Goal: Information Seeking & Learning: Learn about a topic

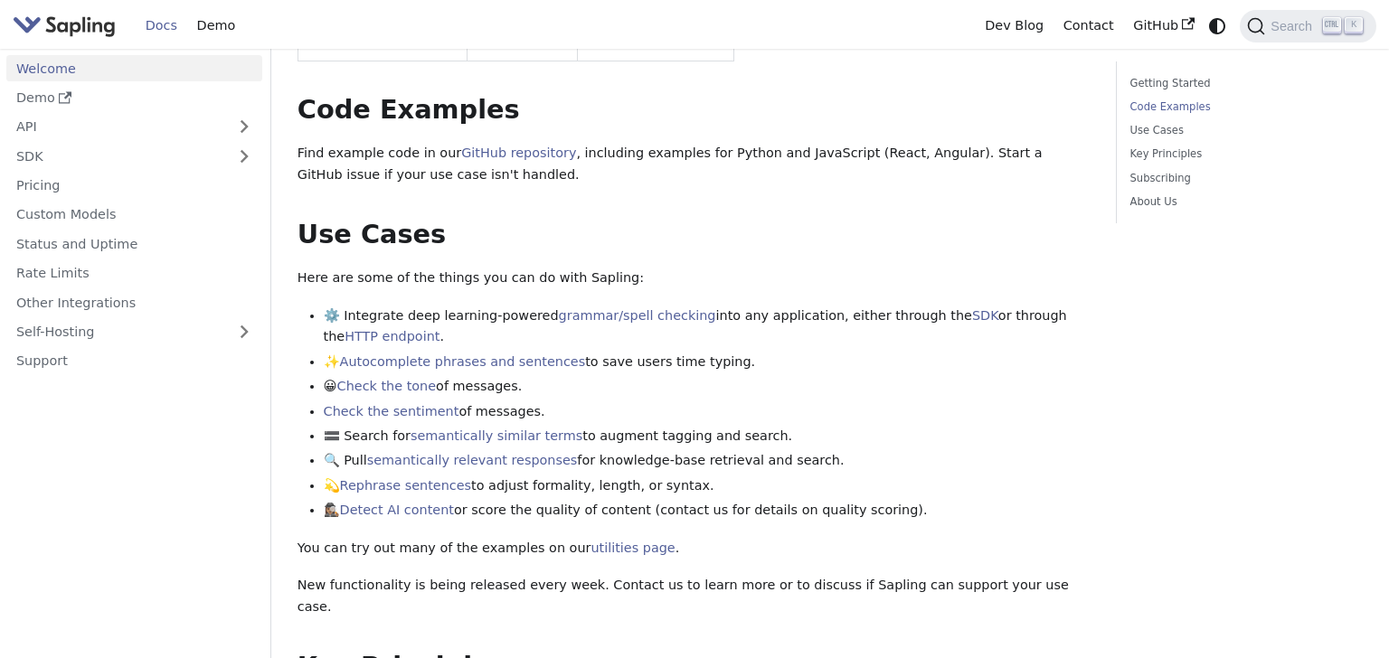
scroll to position [555, 0]
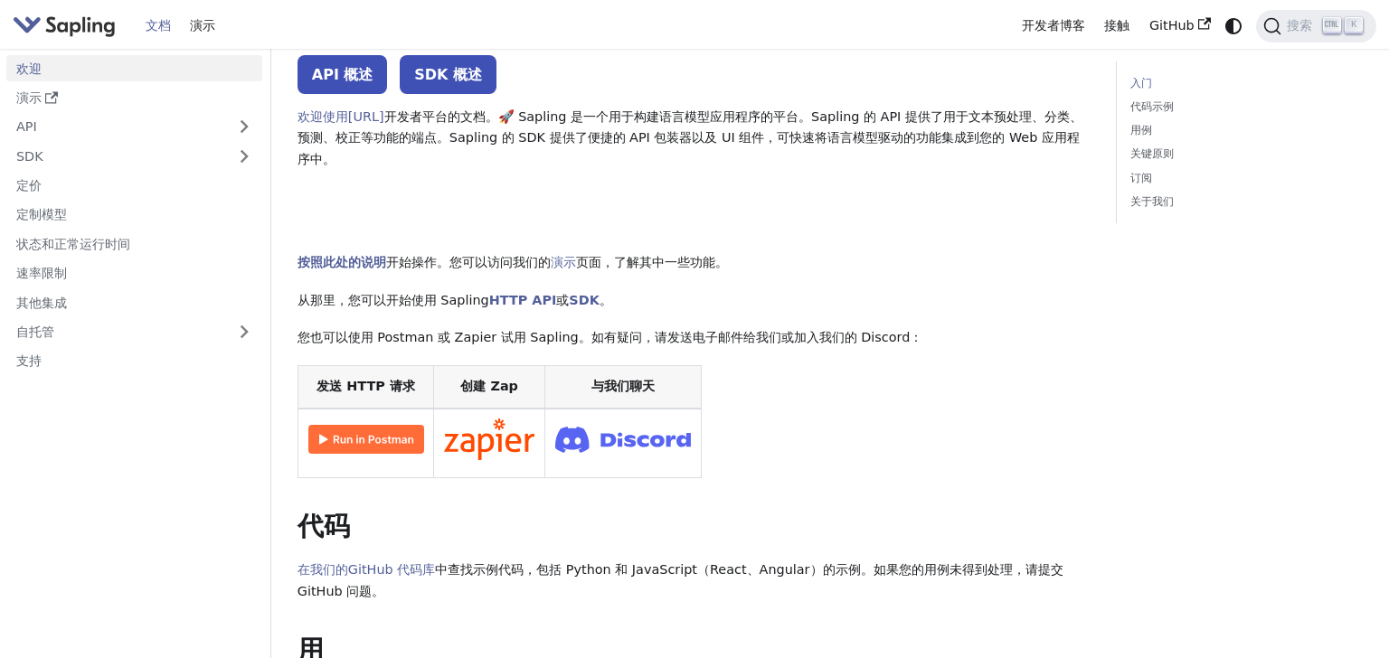
scroll to position [105, 0]
click at [797, 212] on h2 "入门" at bounding box center [693, 219] width 793 height 33
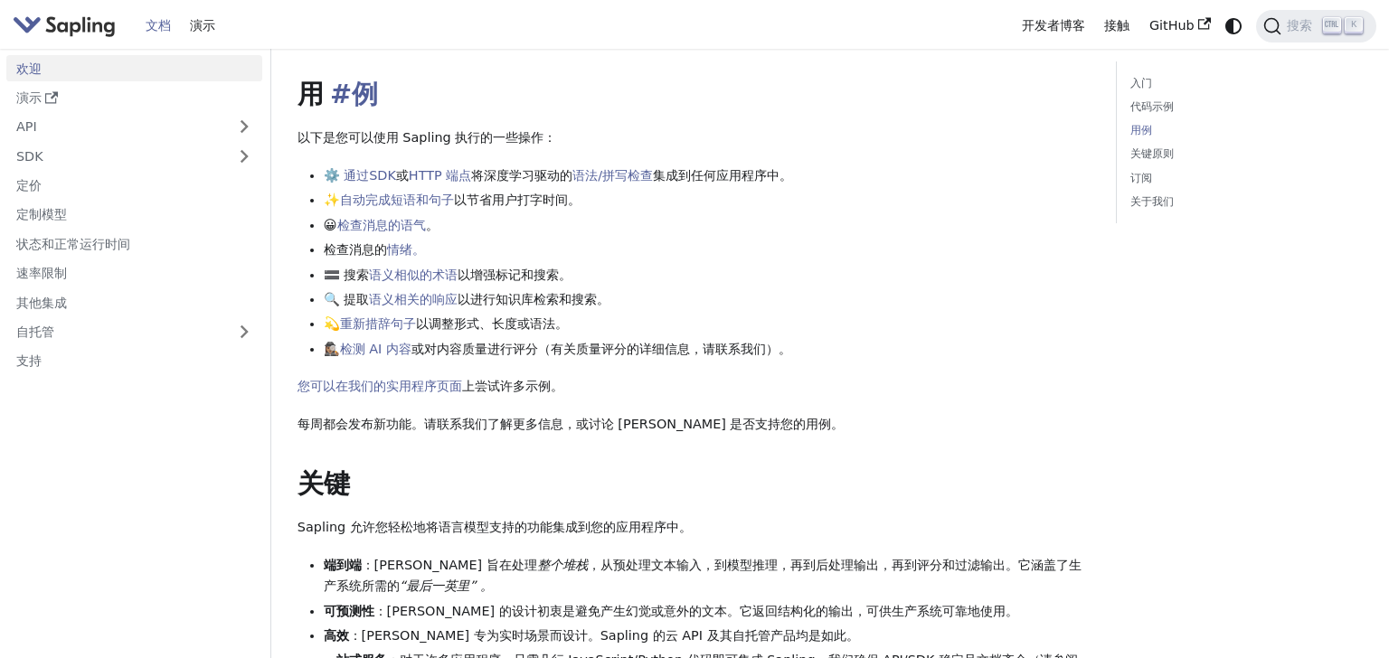
scroll to position [662, 0]
click at [397, 353] on font "检测 AI 内容" at bounding box center [375, 347] width 71 height 14
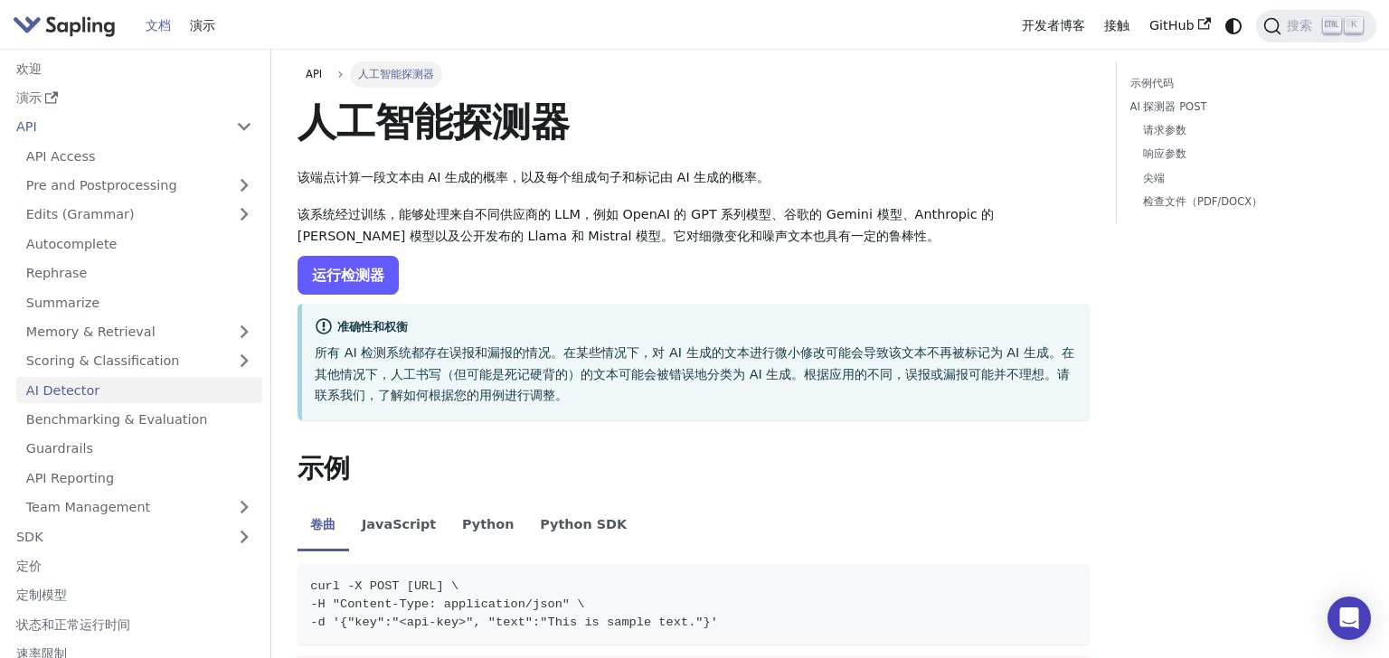
click at [364, 288] on link "运行检测器" at bounding box center [347, 275] width 101 height 39
